Goal: Task Accomplishment & Management: Use online tool/utility

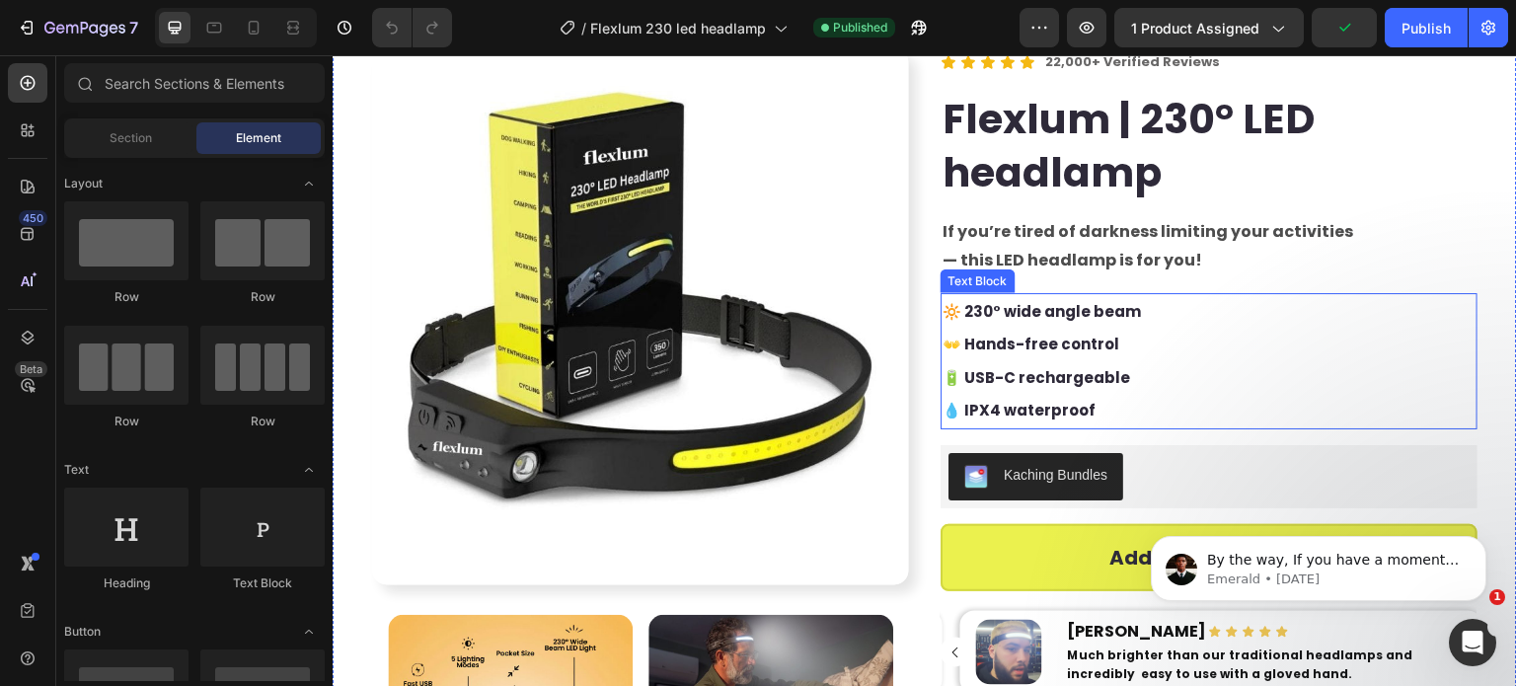
scroll to position [395, 0]
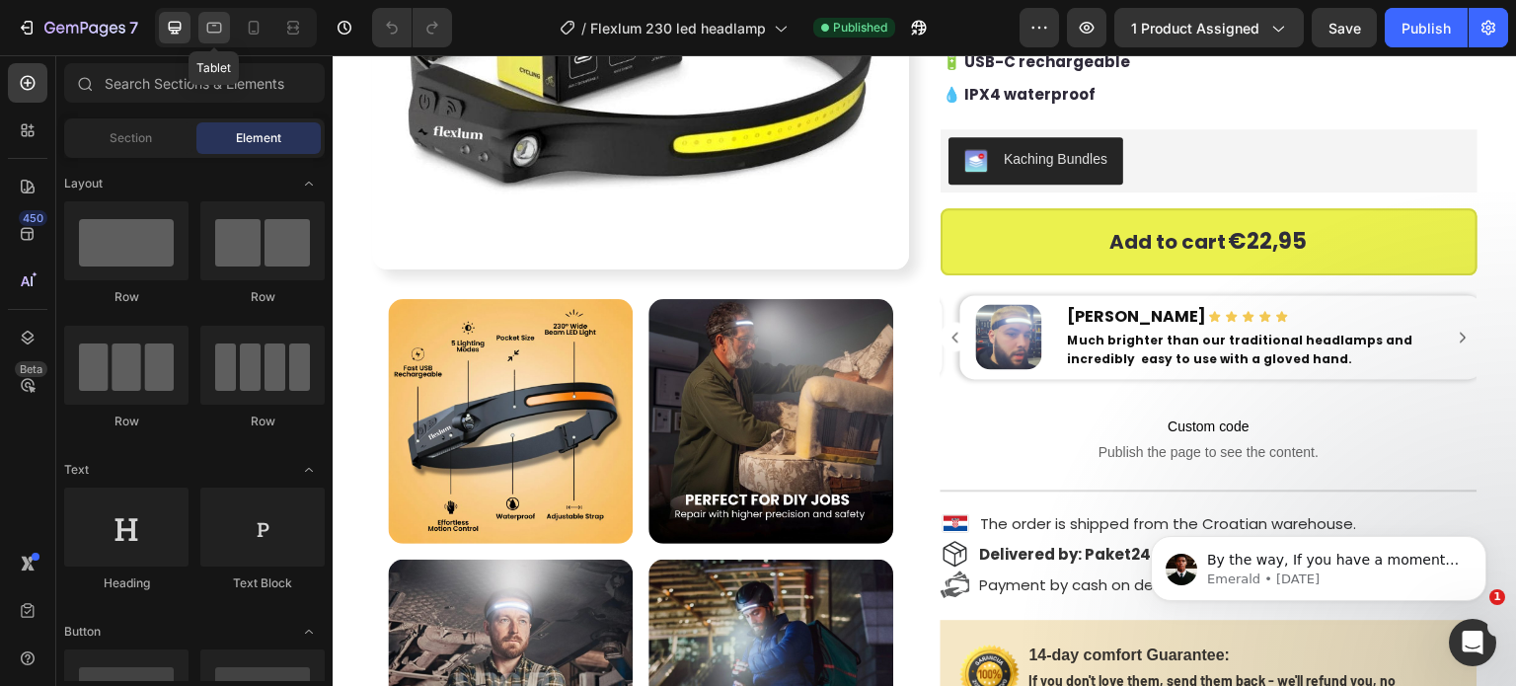
click at [212, 29] on icon at bounding box center [214, 28] width 20 height 20
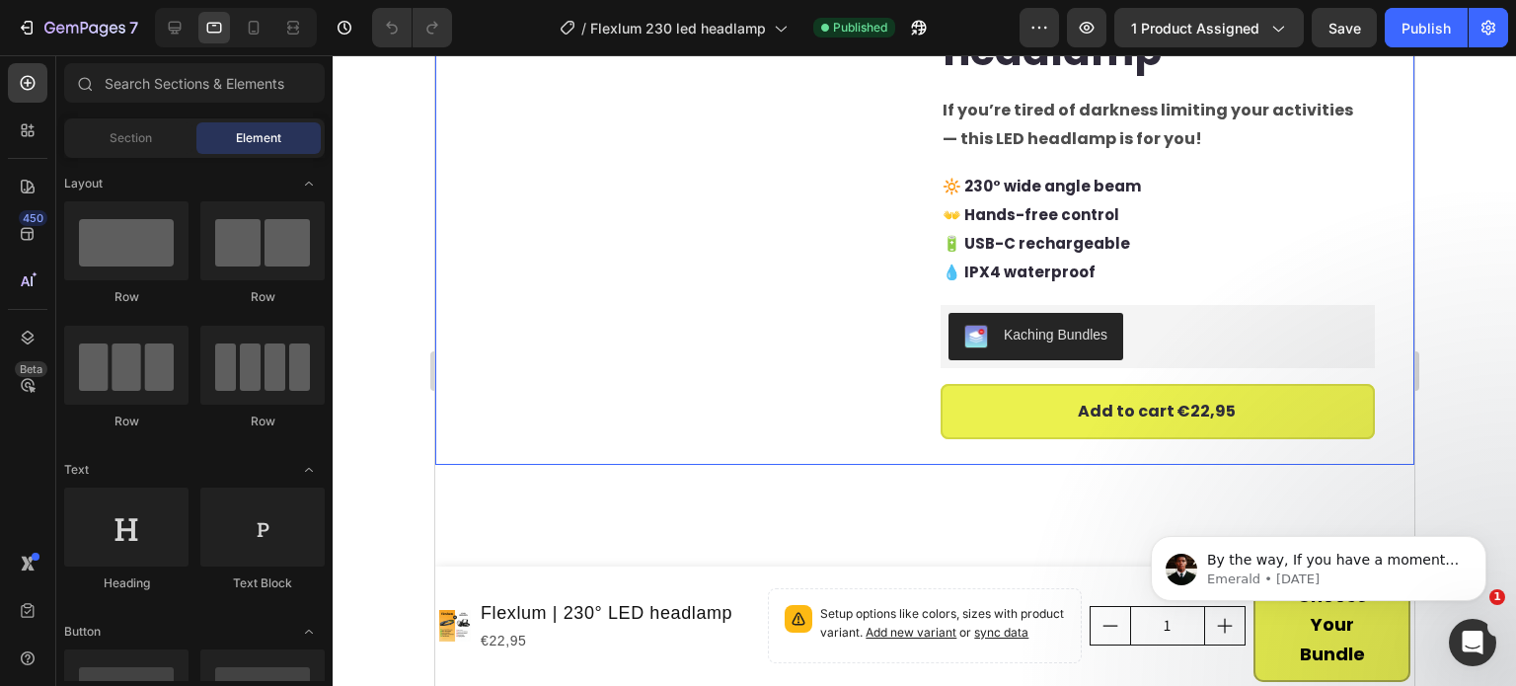
scroll to position [296, 0]
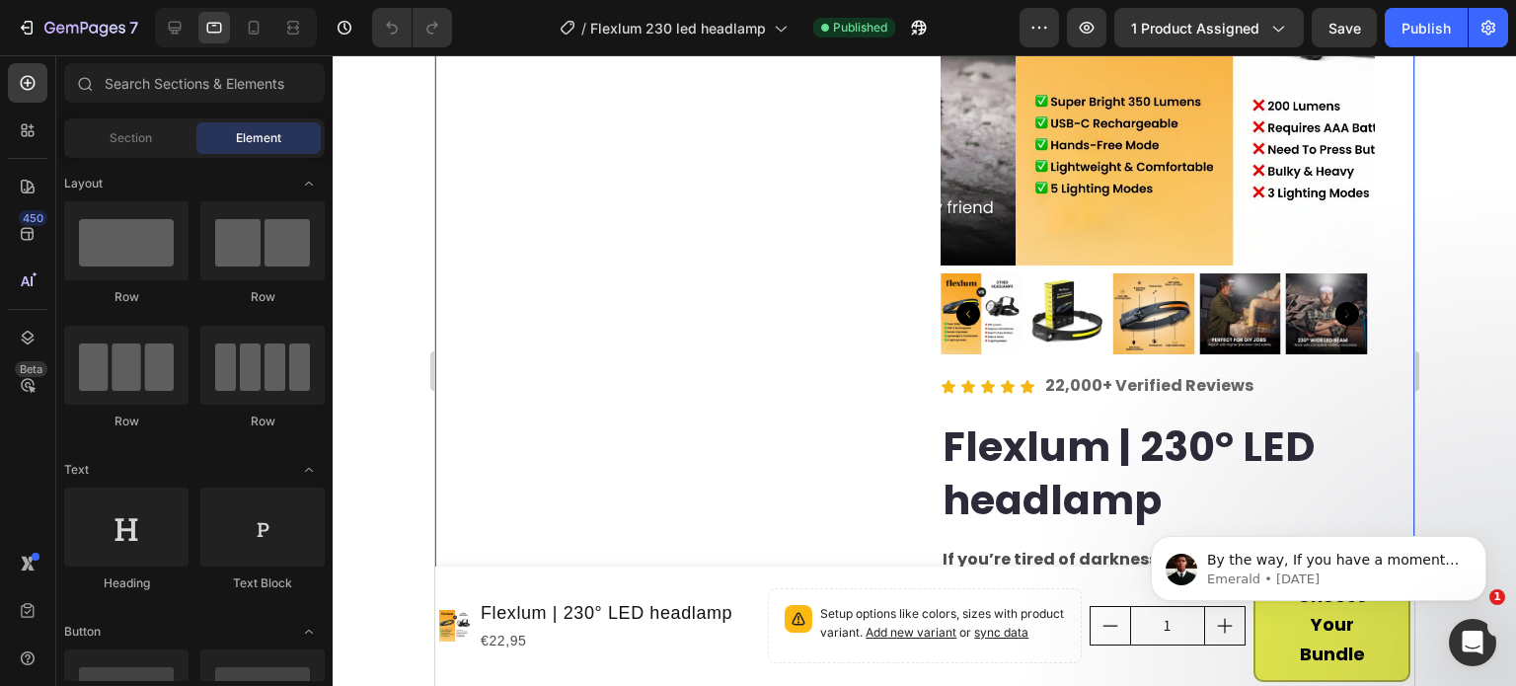
click at [907, 356] on div "Image Image Image Row Image Image Row Image Image Row Image Image Row Image Ima…" at bounding box center [923, 359] width 979 height 1057
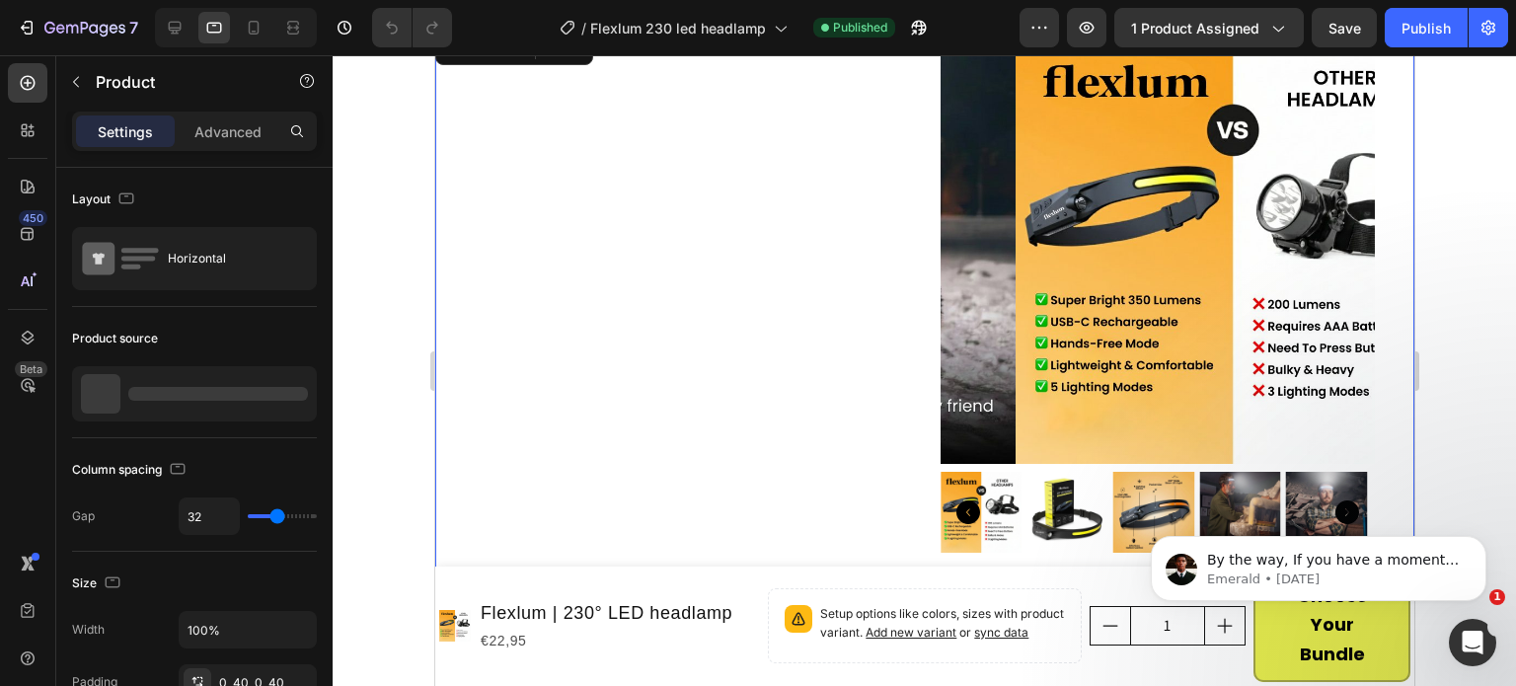
scroll to position [0, 0]
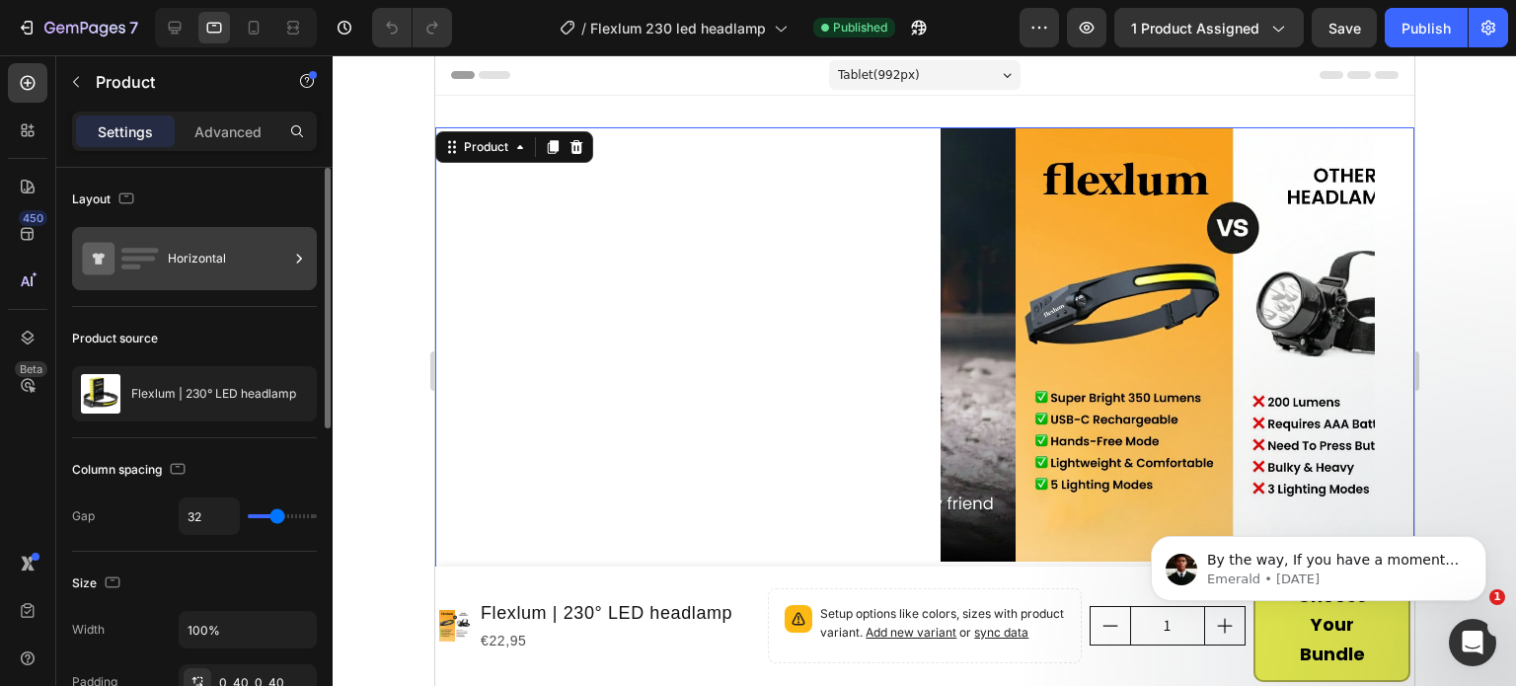
click at [189, 271] on div "Horizontal" at bounding box center [228, 258] width 120 height 45
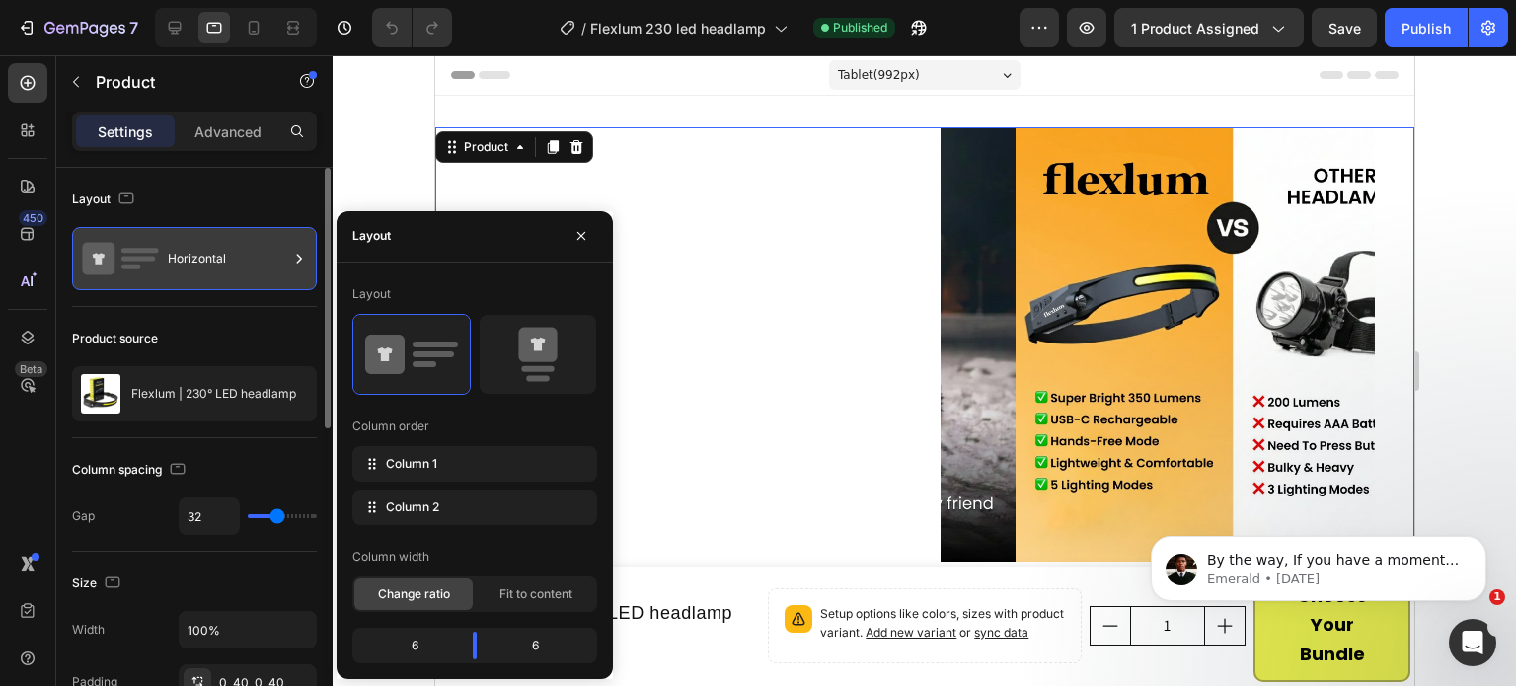
click at [170, 265] on div "Horizontal" at bounding box center [228, 258] width 120 height 45
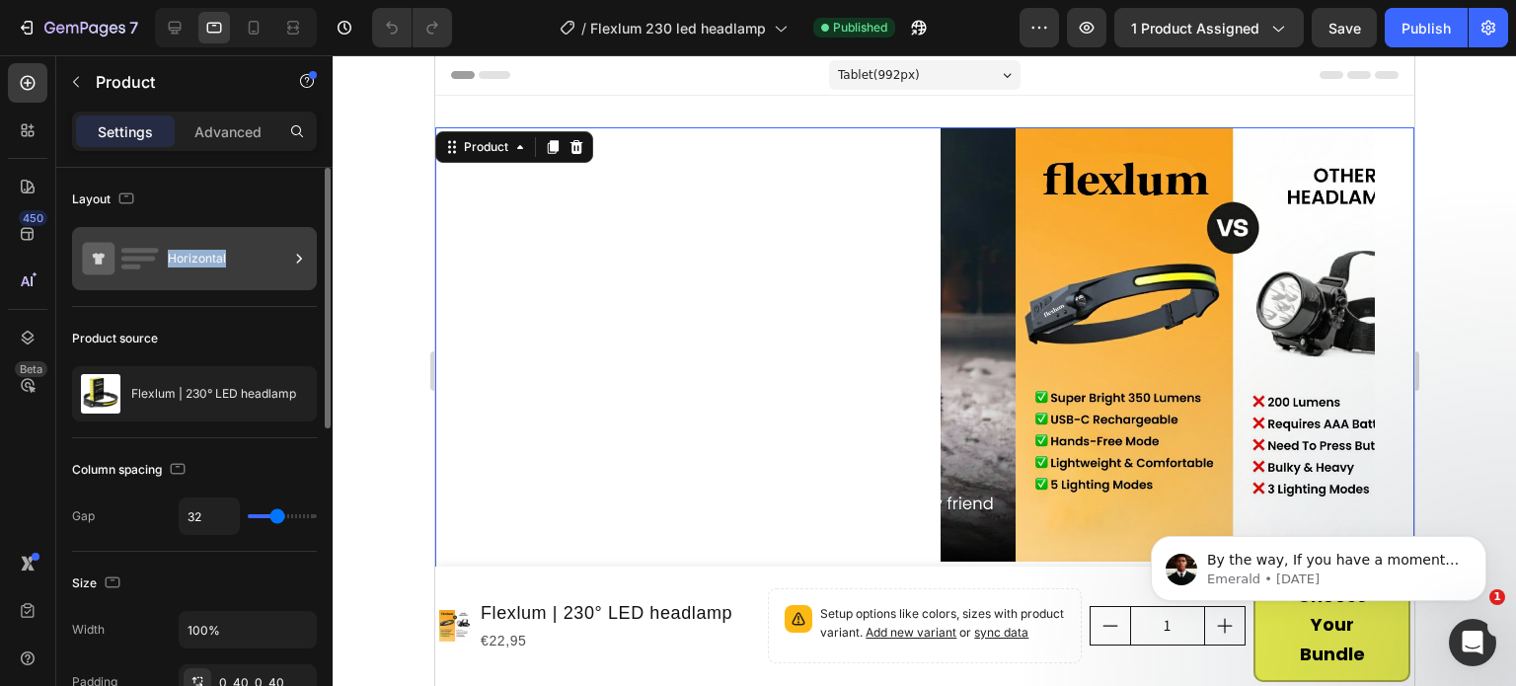
click at [170, 265] on div "Horizontal" at bounding box center [228, 258] width 120 height 45
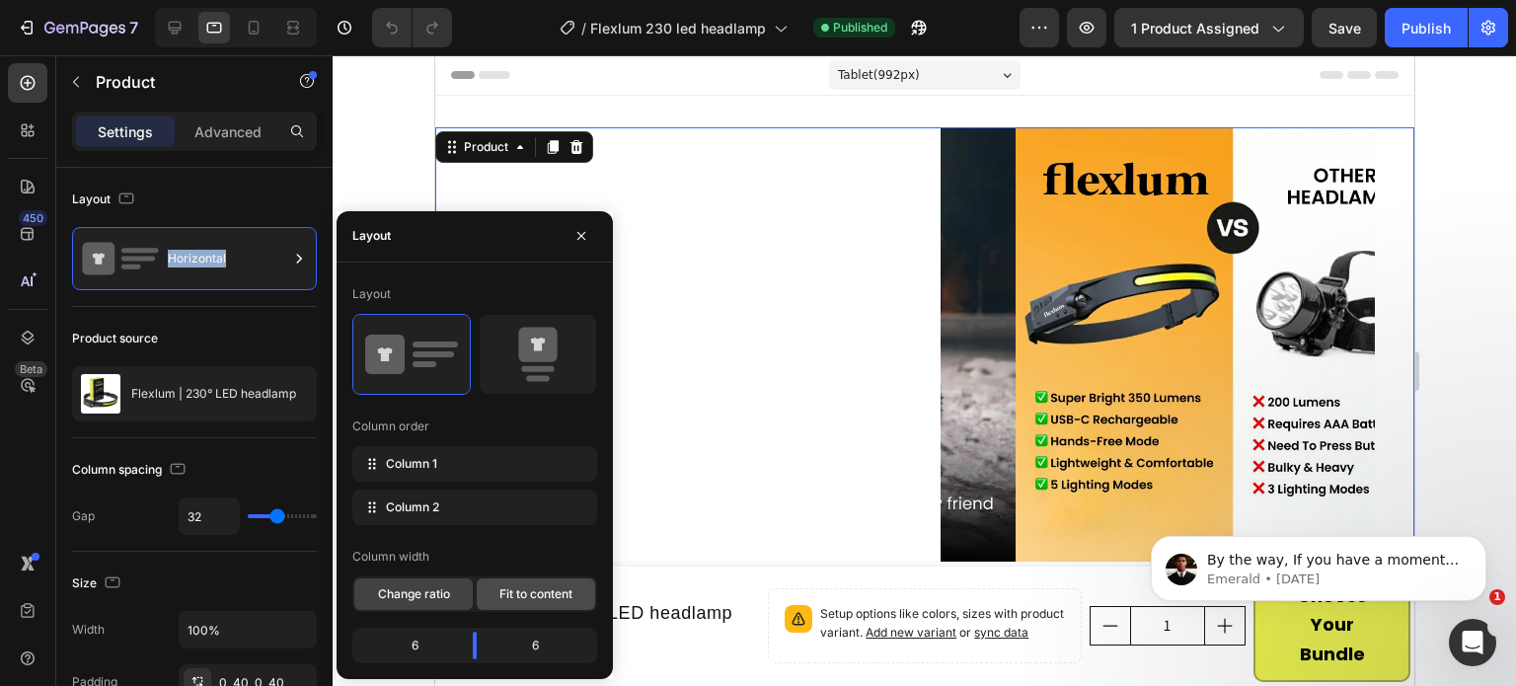
click at [509, 607] on div "Fit to content" at bounding box center [536, 594] width 118 height 32
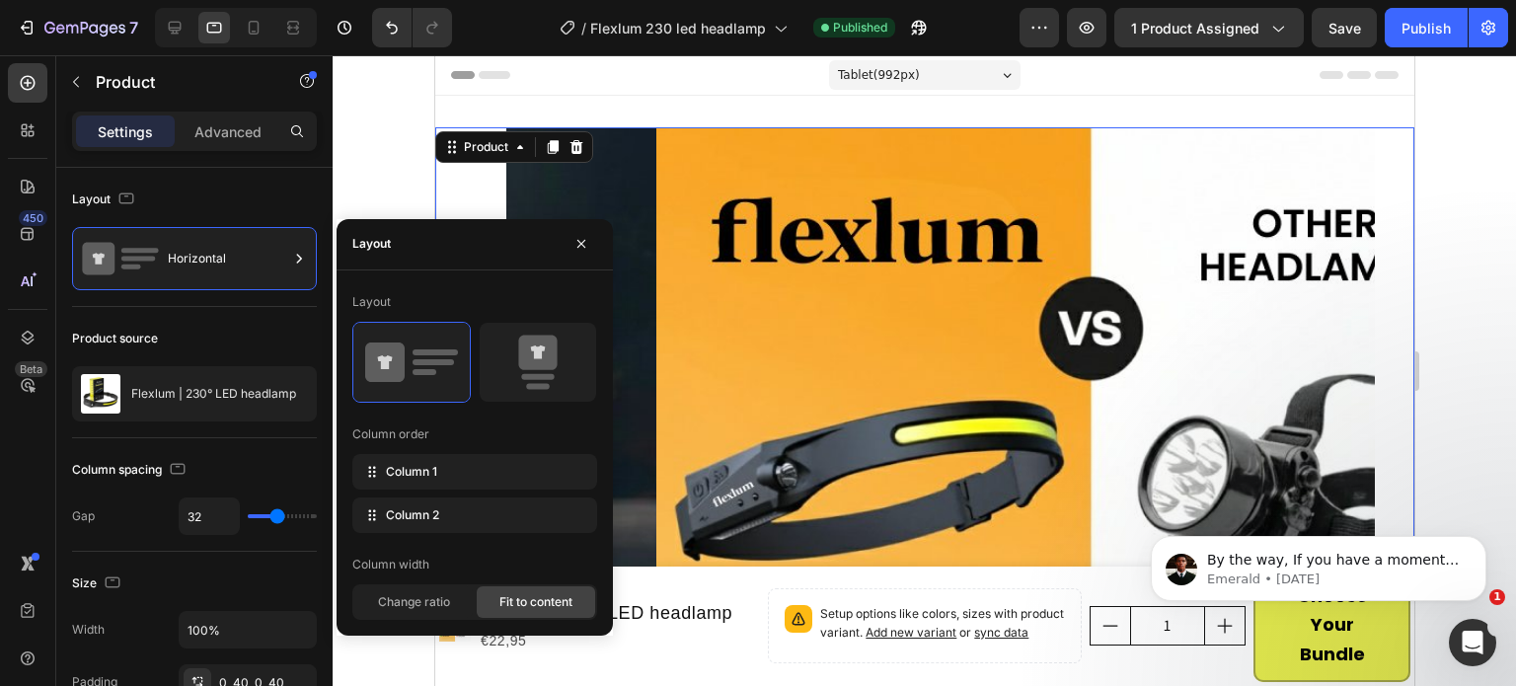
click at [446, 579] on div "Column width Change ratio Fit to content" at bounding box center [474, 584] width 245 height 71
click at [444, 593] on span "Change ratio" at bounding box center [414, 602] width 72 height 18
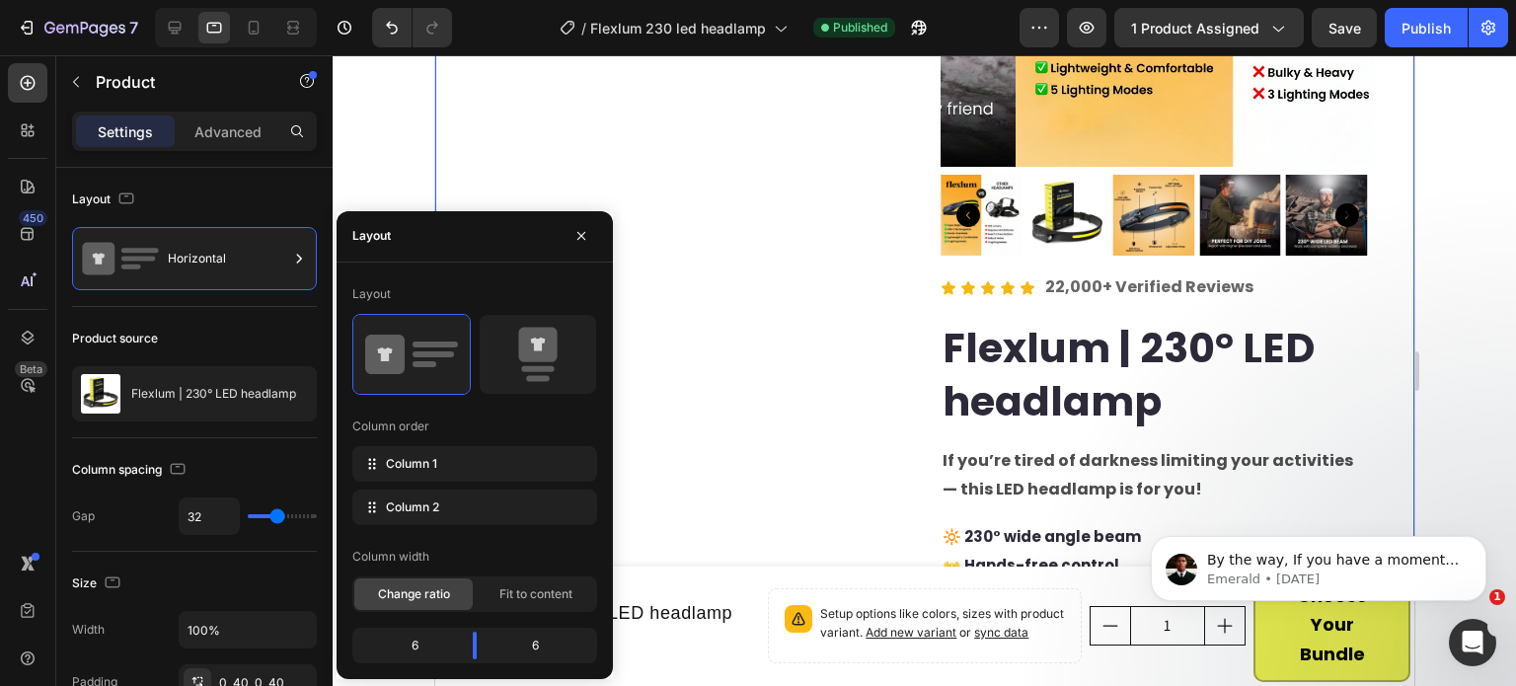
click at [767, 342] on div "Image Image Image Row Image Image Row Image Image Row Image Image Row Image Ima…" at bounding box center [691, 261] width 434 height 1057
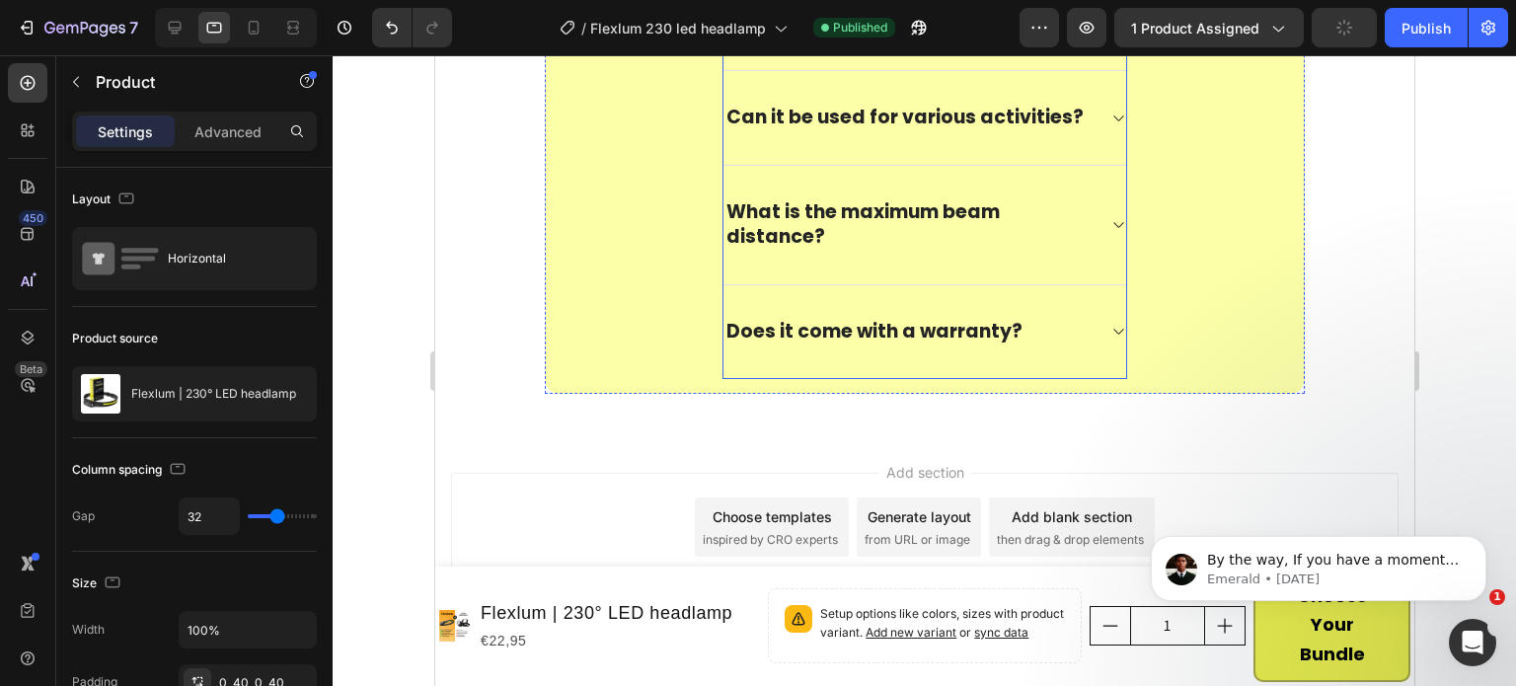
scroll to position [5469, 0]
